Goal: Information Seeking & Learning: Learn about a topic

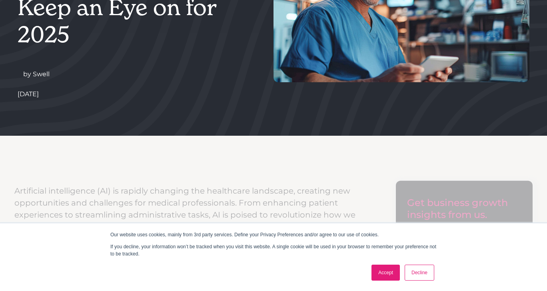
scroll to position [213, 0]
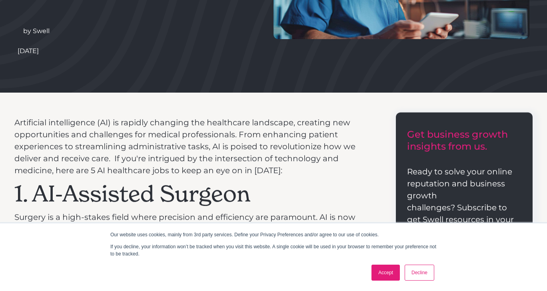
click at [389, 268] on link "Accept" at bounding box center [385, 273] width 28 height 16
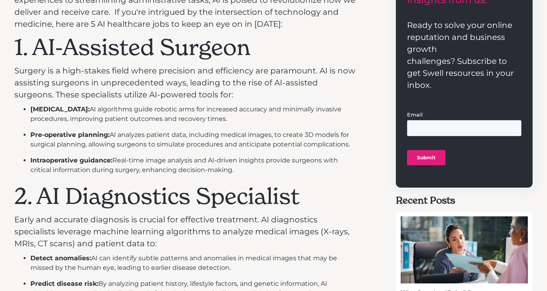
scroll to position [360, 0]
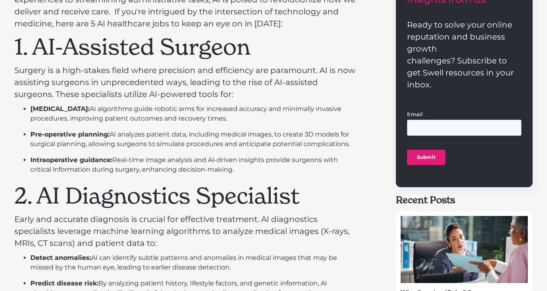
drag, startPoint x: 32, startPoint y: 108, endPoint x: 263, endPoint y: 172, distance: 238.9
click at [263, 172] on ul "[MEDICAL_DATA]: AI algorithms guide robotic arms for increased accuracy and min…" at bounding box center [185, 139] width 342 height 70
copy ul "[MEDICAL_DATA]: AI algorithms guide robotic arms for increased accuracy and min…"
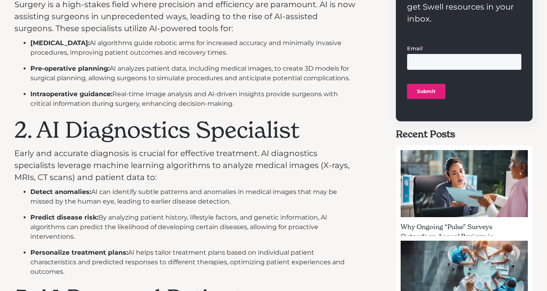
scroll to position [484, 0]
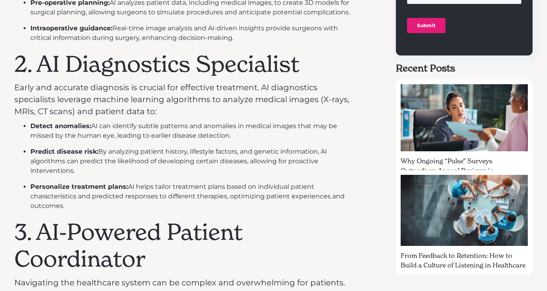
click at [180, 98] on p "Early and accurate diagnosis is crucial for effective treatment. AI diagnostics…" at bounding box center [185, 100] width 342 height 36
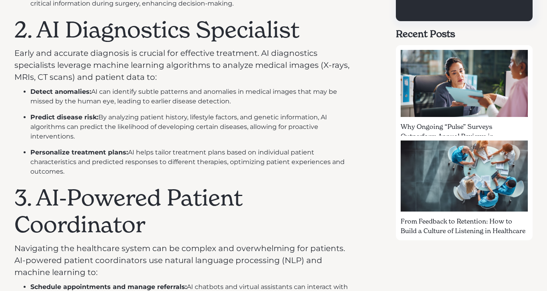
click at [32, 88] on li "Detect anomalies: AI can identify subtle patterns and anomalies in medical imag…" at bounding box center [193, 96] width 326 height 19
drag, startPoint x: 30, startPoint y: 88, endPoint x: 74, endPoint y: 169, distance: 92.3
click at [74, 169] on ul "Detect anomalies: AI can identify subtle patterns and anomalies in medical imag…" at bounding box center [185, 132] width 342 height 90
copy ul "Detect anomalies: AI can identify subtle patterns and anomalies in medical imag…"
click at [114, 141] on li "Predict disease risk: By analyzing patient history, lifestyle factors, and gene…" at bounding box center [193, 127] width 326 height 29
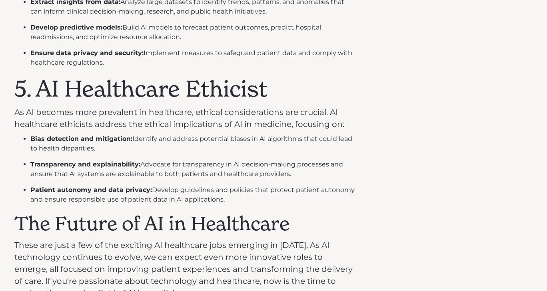
scroll to position [976, 0]
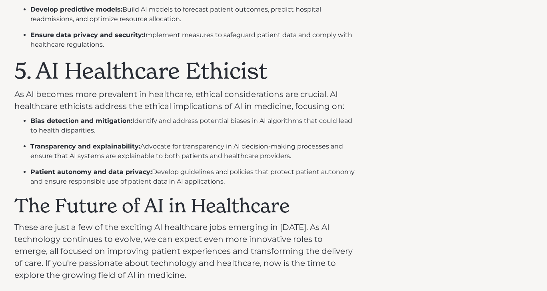
drag, startPoint x: 141, startPoint y: 147, endPoint x: 299, endPoint y: 153, distance: 158.4
click at [299, 153] on li "Transparency and explainability: Advocate for transparency in AI decision-makin…" at bounding box center [193, 151] width 326 height 19
copy li "Advocate for transparency in AI decision-making processes and ensure that AI sy…"
click at [194, 176] on li "Patient autonomy and data privacy: Develop guidelines and policies that protect…" at bounding box center [193, 177] width 326 height 19
drag, startPoint x: 235, startPoint y: 181, endPoint x: 28, endPoint y: 167, distance: 207.6
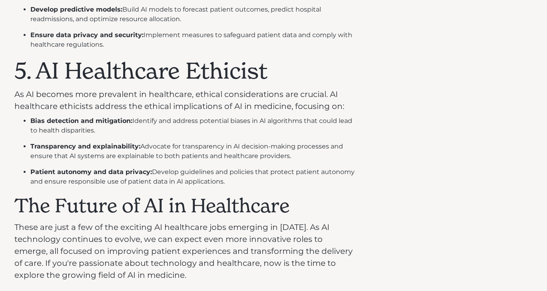
click at [28, 167] on ul "Bias detection and mitigation: Identify and address potential biases in AI algo…" at bounding box center [185, 151] width 342 height 70
copy li "Patient autonomy and data privacy: Develop guidelines and policies that protect…"
